Goal: Obtain resource: Download file/media

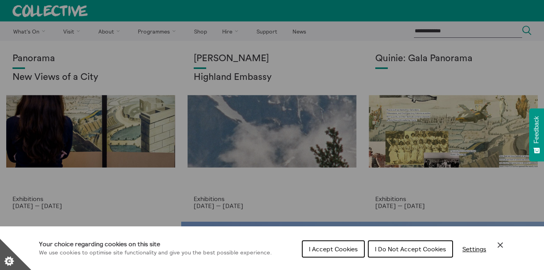
click at [407, 252] on span "I Do Not Accept Cookies" at bounding box center [410, 249] width 71 height 8
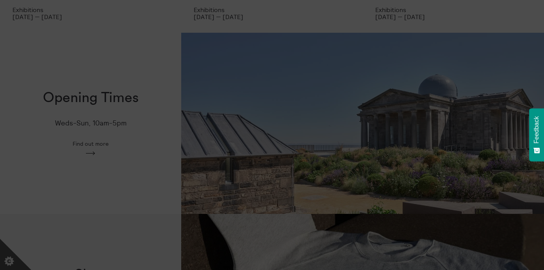
scroll to position [234, 0]
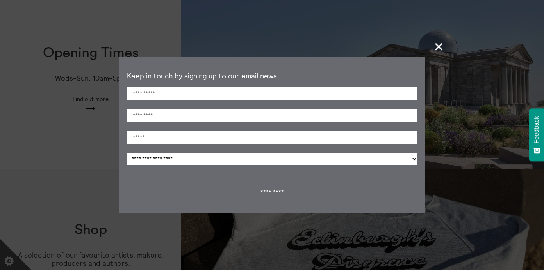
click at [445, 44] on span "+" at bounding box center [438, 46] width 23 height 23
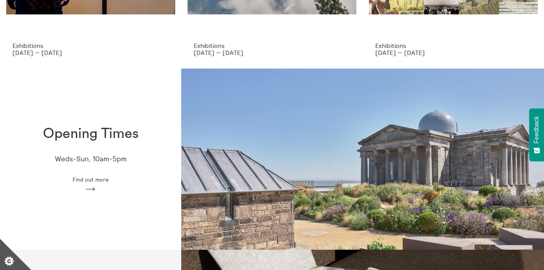
scroll to position [0, 0]
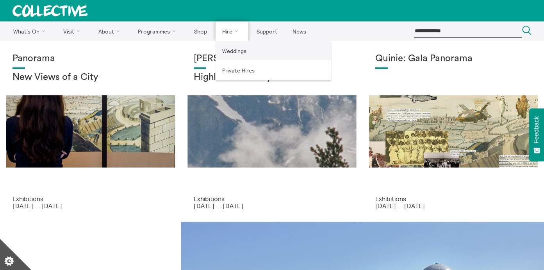
click at [231, 46] on link "Weddings" at bounding box center [272, 51] width 115 height 20
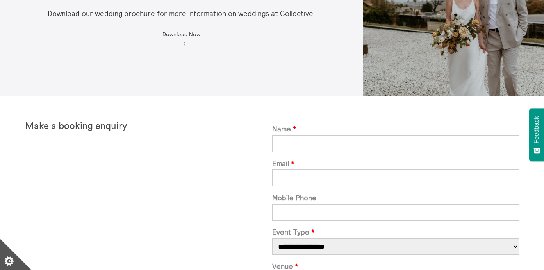
scroll to position [39, 0]
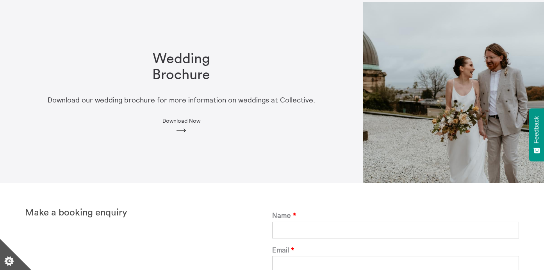
click at [175, 121] on span "Download Now" at bounding box center [181, 121] width 38 height 6
